Goal: Information Seeking & Learning: Learn about a topic

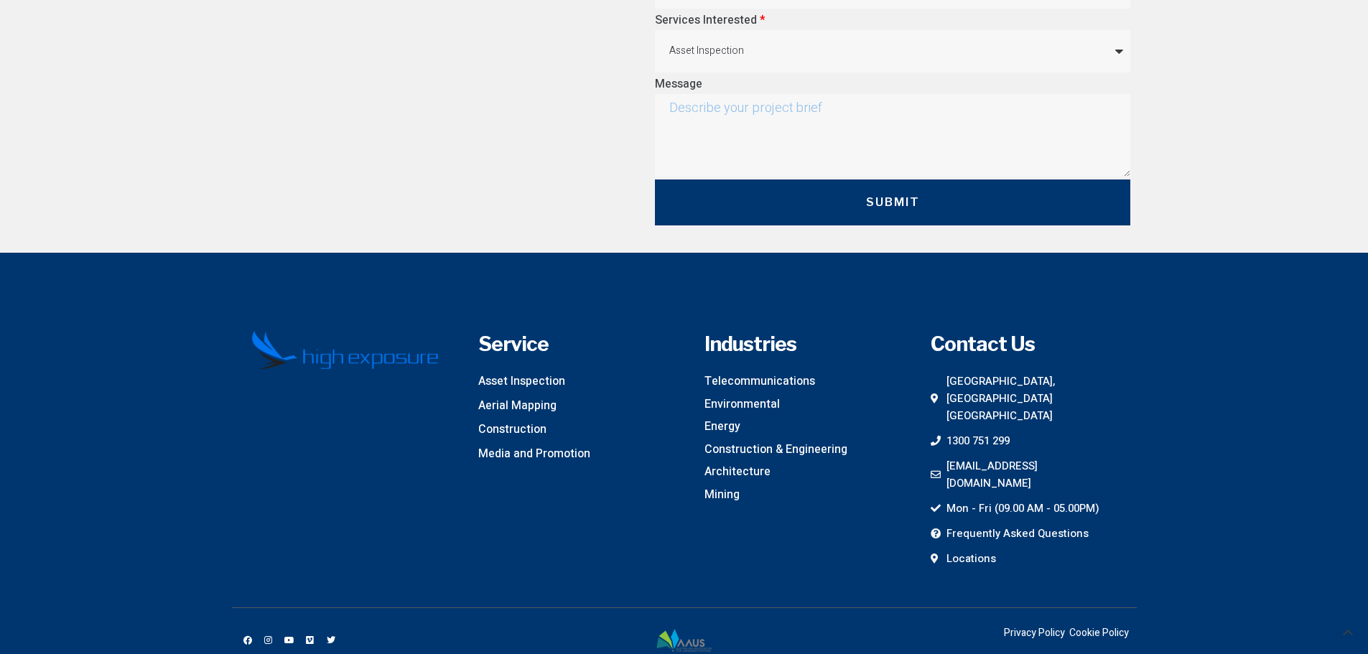
scroll to position [7020, 0]
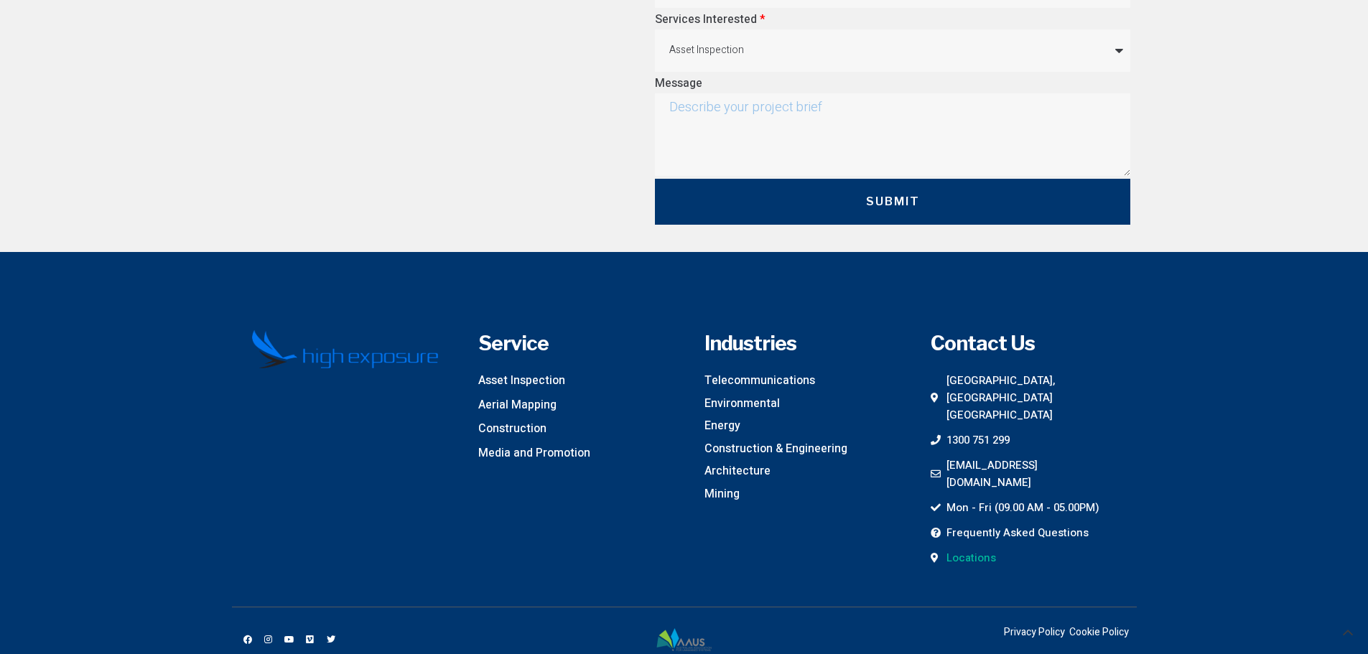
click at [971, 549] on span "Locations" at bounding box center [969, 557] width 53 height 17
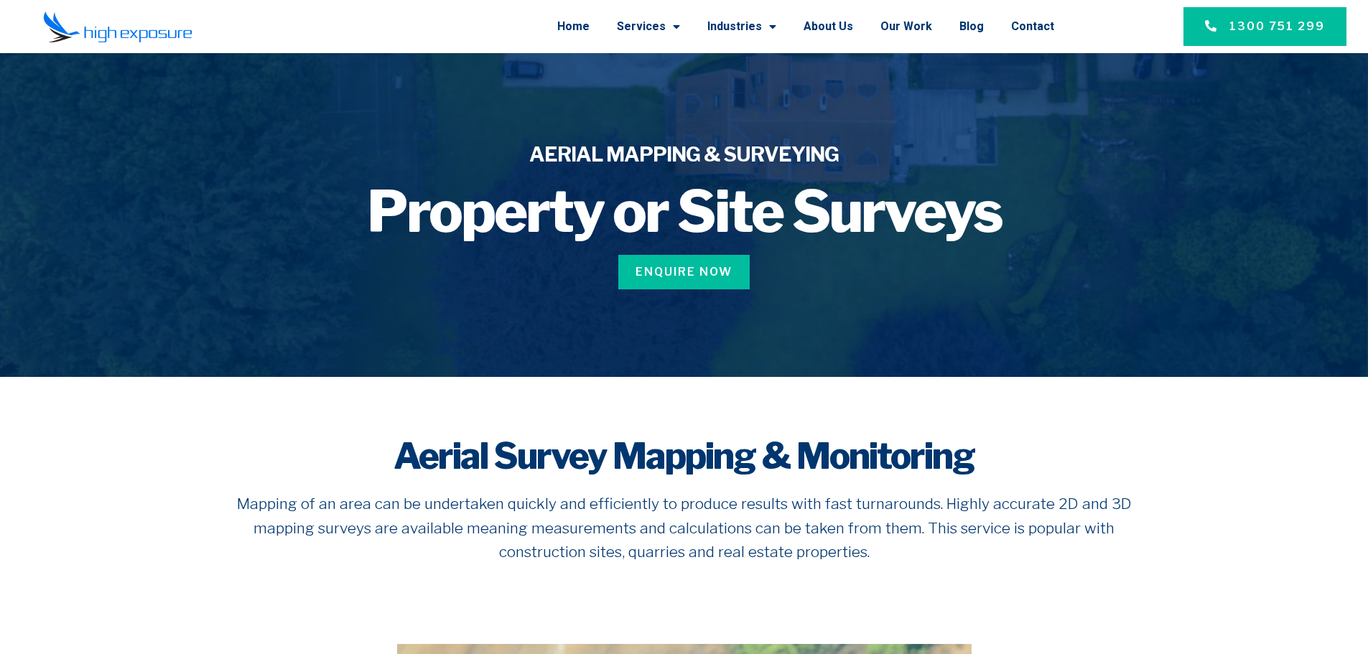
click at [1265, 429] on section "Aerial Survey Mapping & Monitoring Mapping of an area can be undertaken quickly…" at bounding box center [684, 507] width 1368 height 260
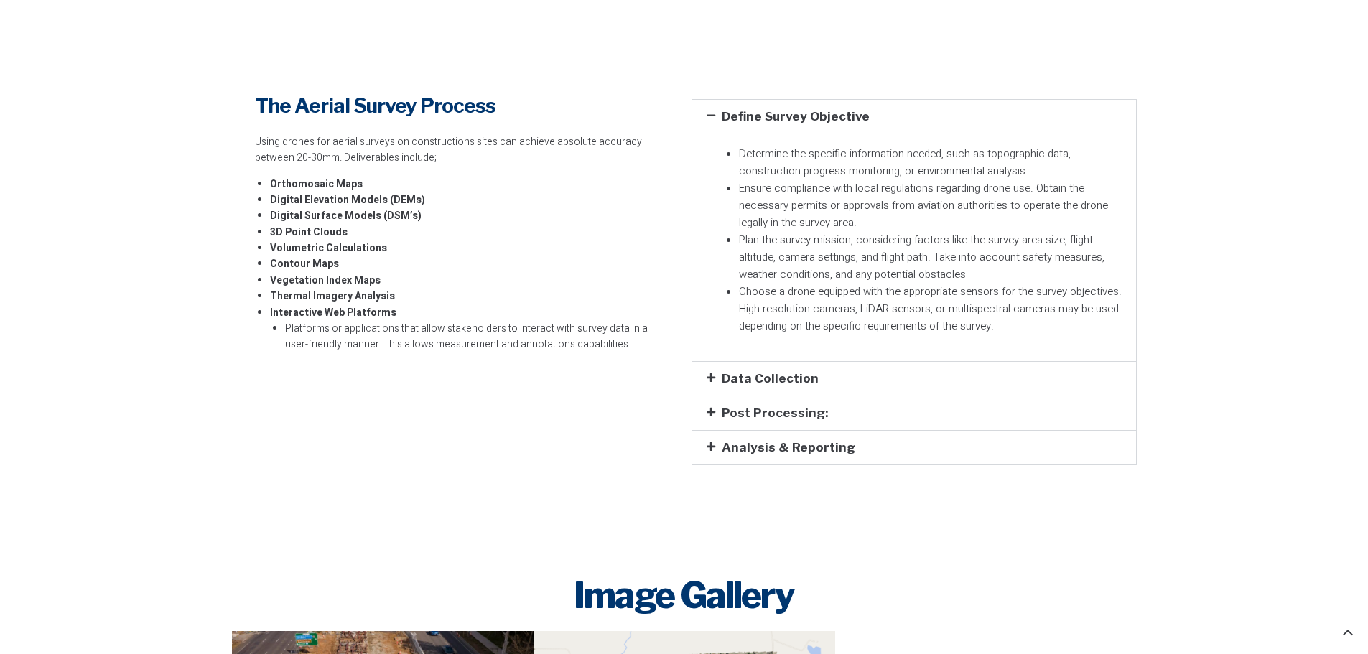
scroll to position [3519, 0]
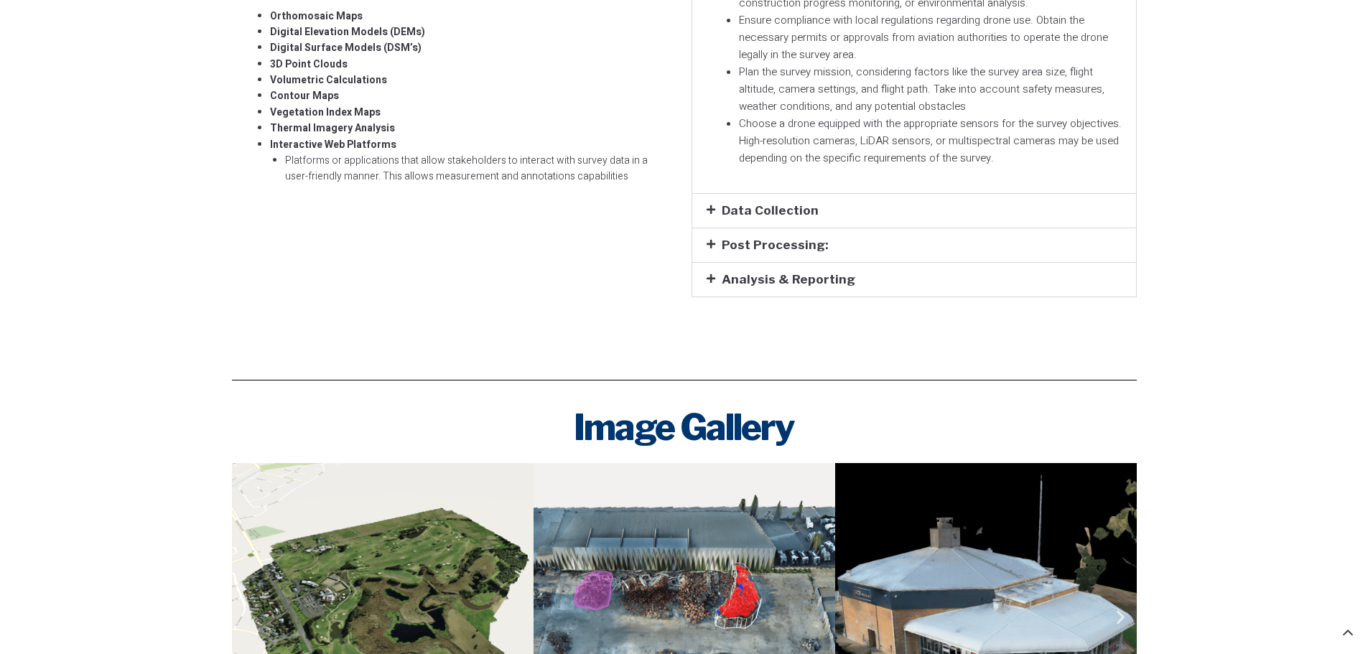
click at [1245, 348] on section at bounding box center [684, 347] width 1368 height 29
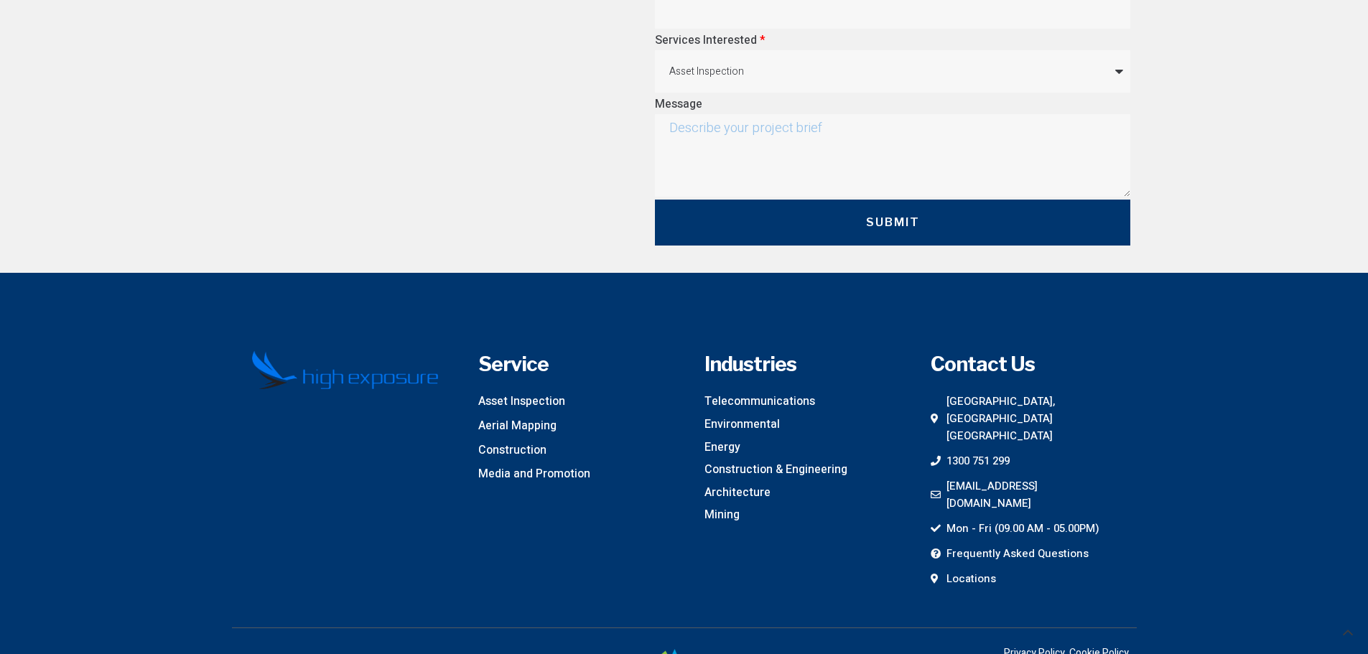
scroll to position [4631, 0]
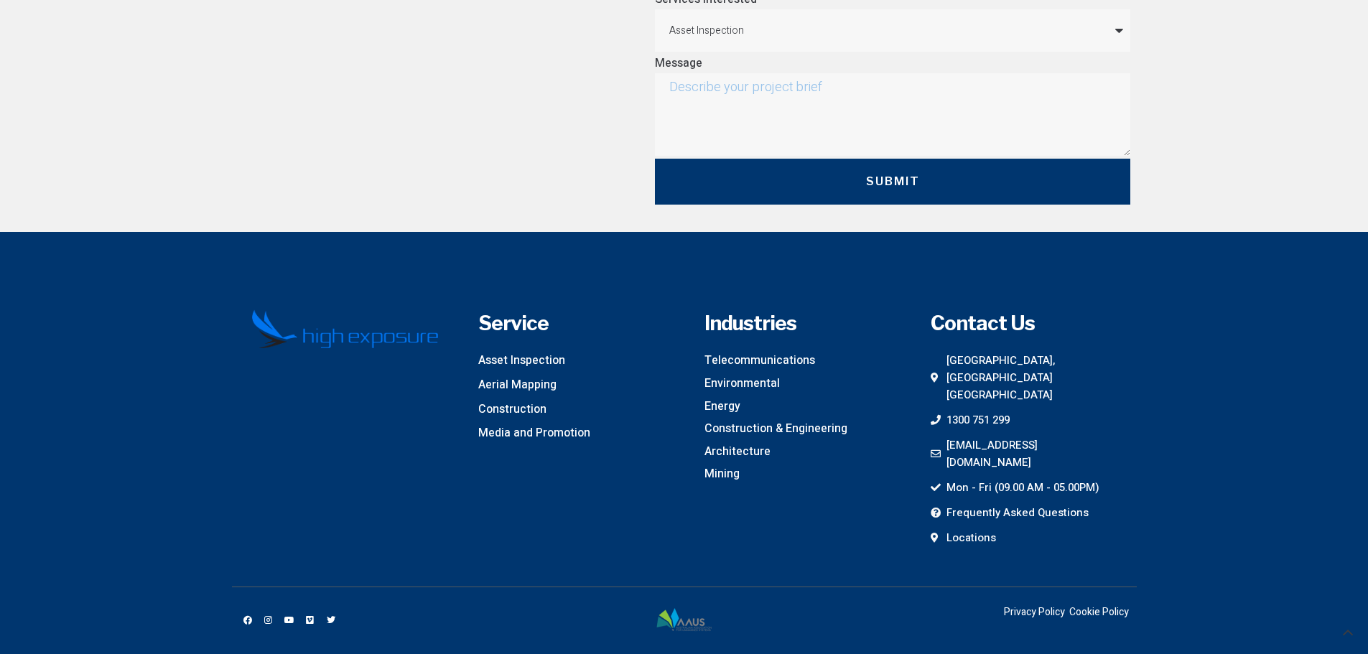
click at [1186, 383] on section "Service Asset Inspection Aerial Mapping Construction Media and Promotion Indust…" at bounding box center [684, 469] width 1368 height 474
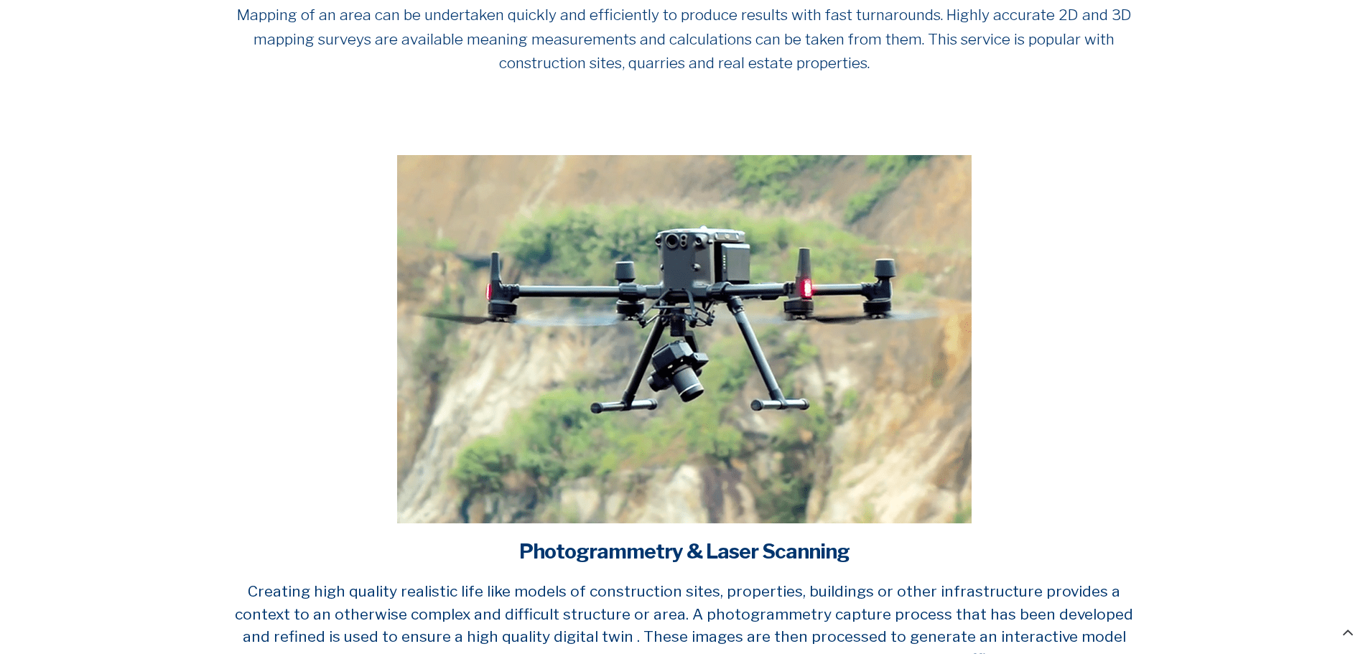
scroll to position [0, 0]
